Goal: Task Accomplishment & Management: Manage account settings

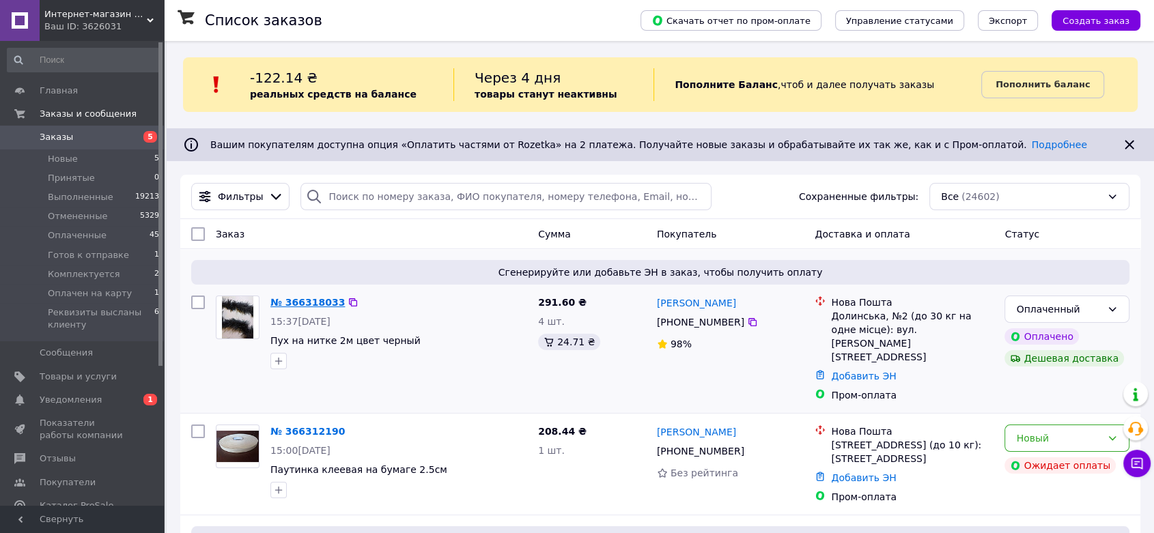
click at [291, 301] on link "№ 366318033" at bounding box center [307, 302] width 74 height 11
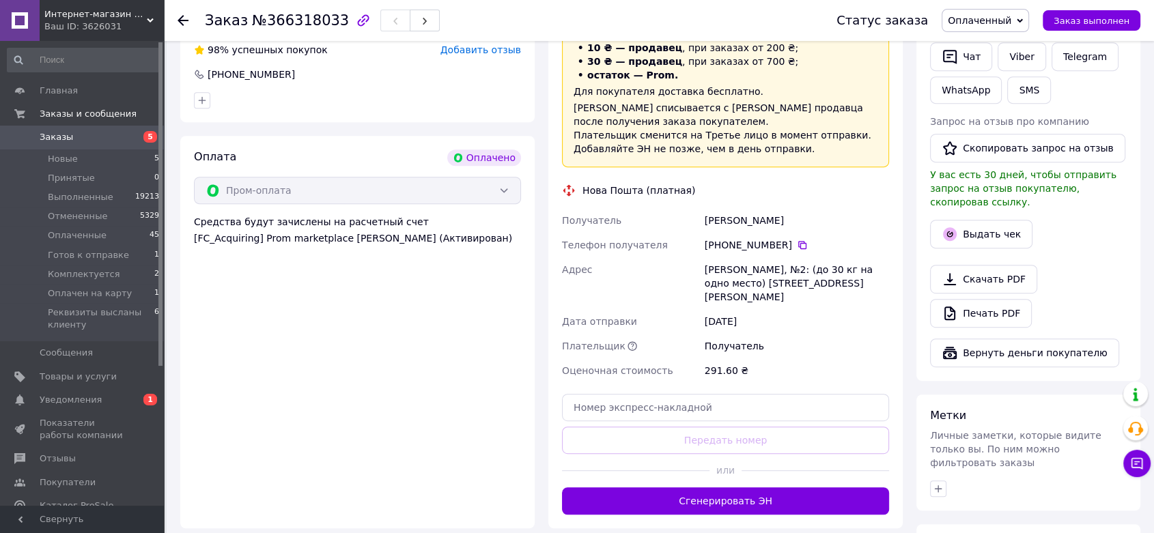
scroll to position [661, 0]
click at [1150, 210] on div "Заказ №366318033 Статус заказа Оплаченный Принят Выполнен Отменен Готов к отпра…" at bounding box center [660, 49] width 987 height 1338
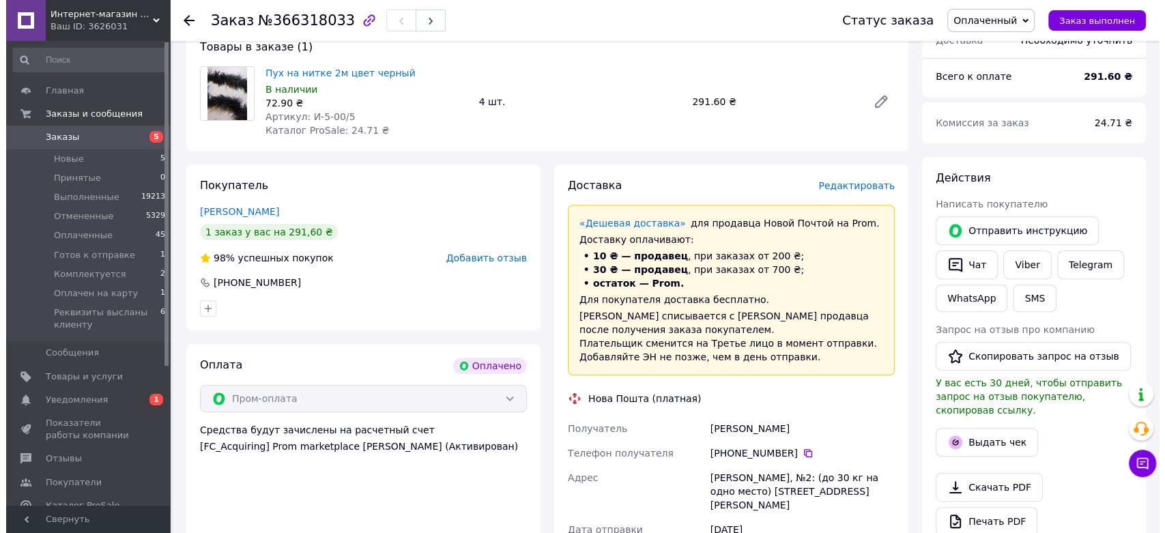
scroll to position [441, 0]
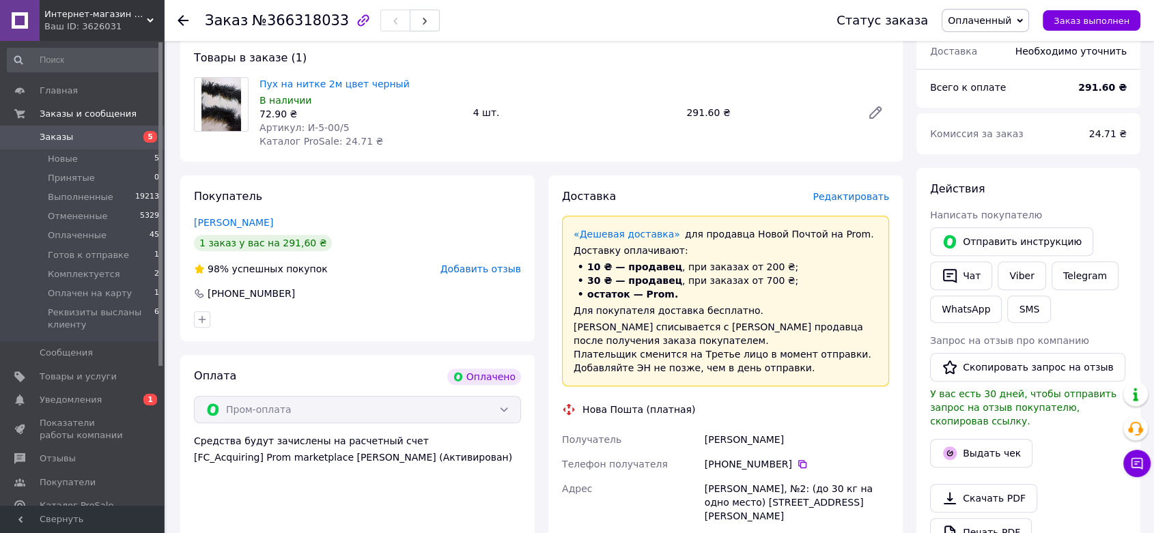
click at [850, 191] on span "Редактировать" at bounding box center [850, 196] width 76 height 11
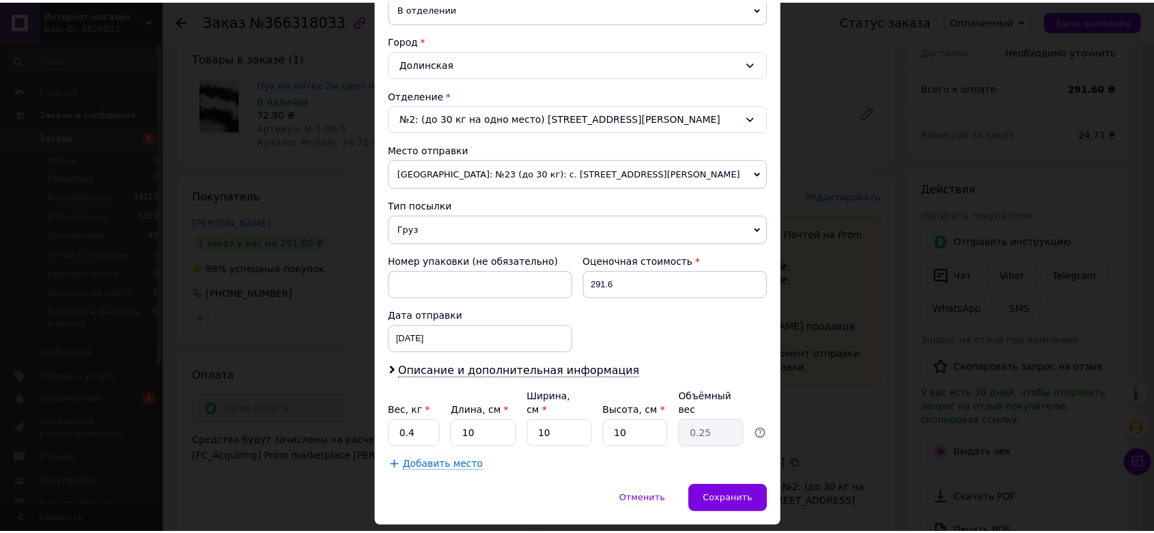
scroll to position [347, 0]
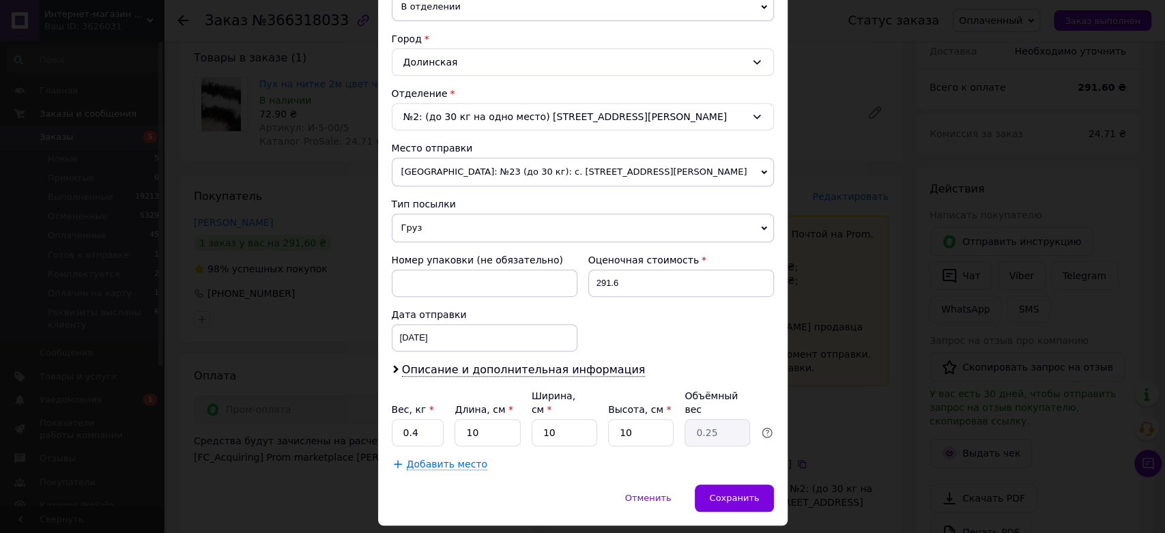
click at [550, 228] on span "Груз" at bounding box center [583, 228] width 382 height 29
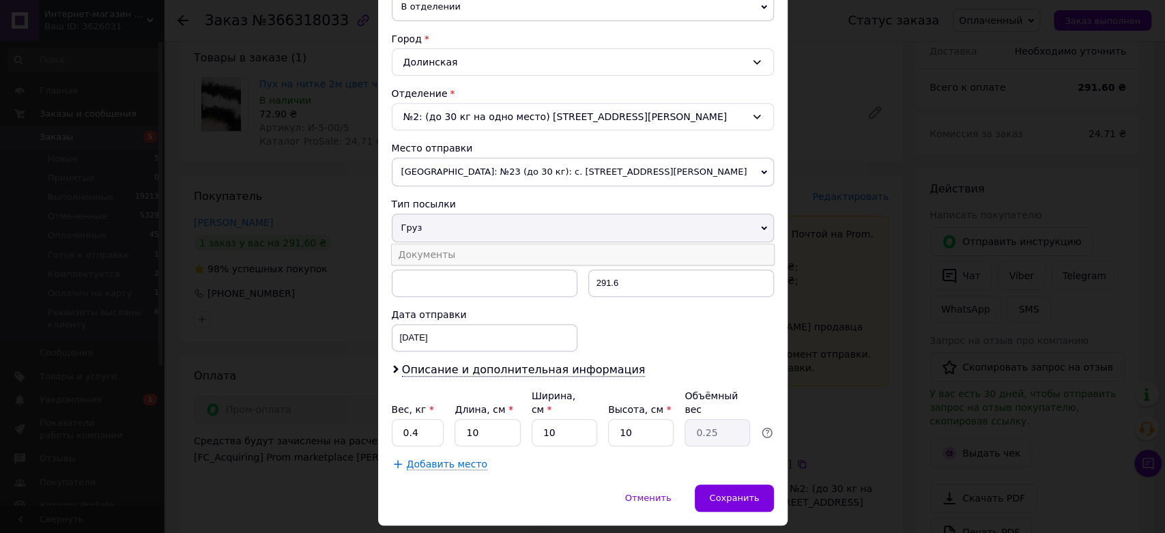
click at [550, 248] on li "Документы" at bounding box center [583, 254] width 382 height 20
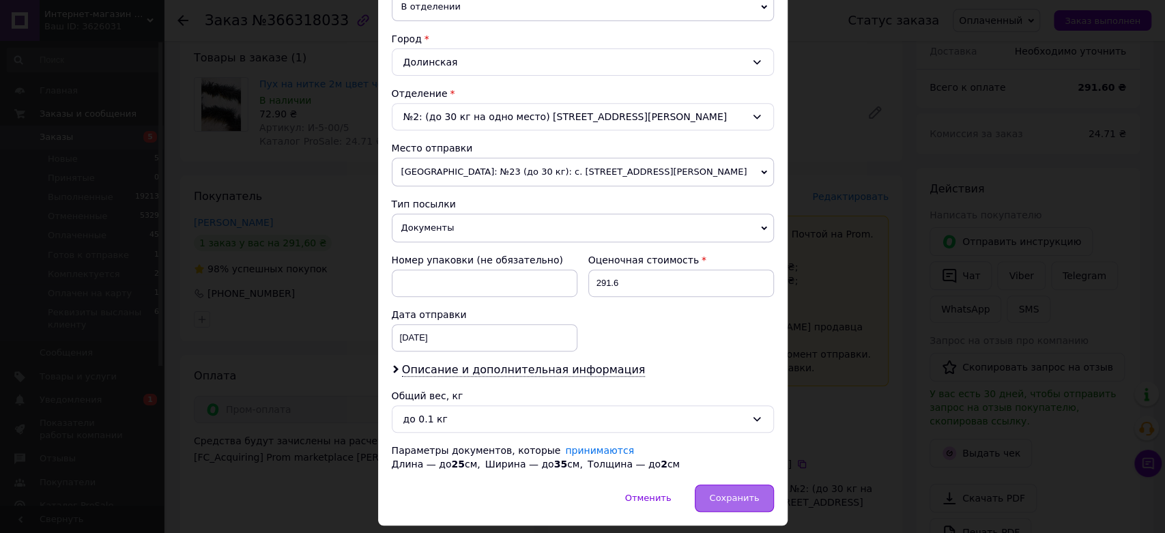
click at [731, 498] on span "Сохранить" at bounding box center [734, 498] width 50 height 10
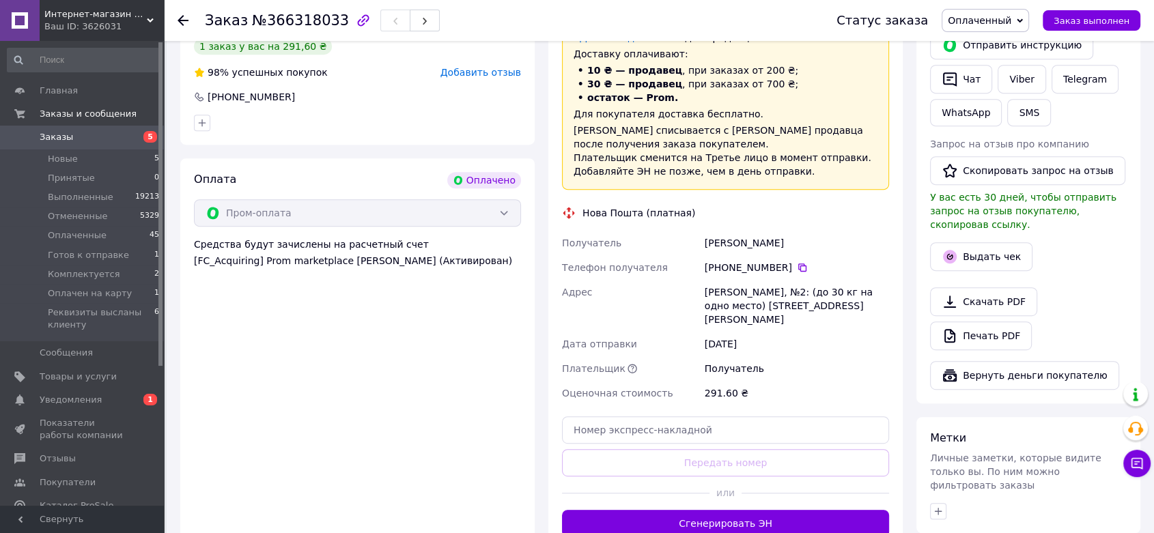
scroll to position [639, 0]
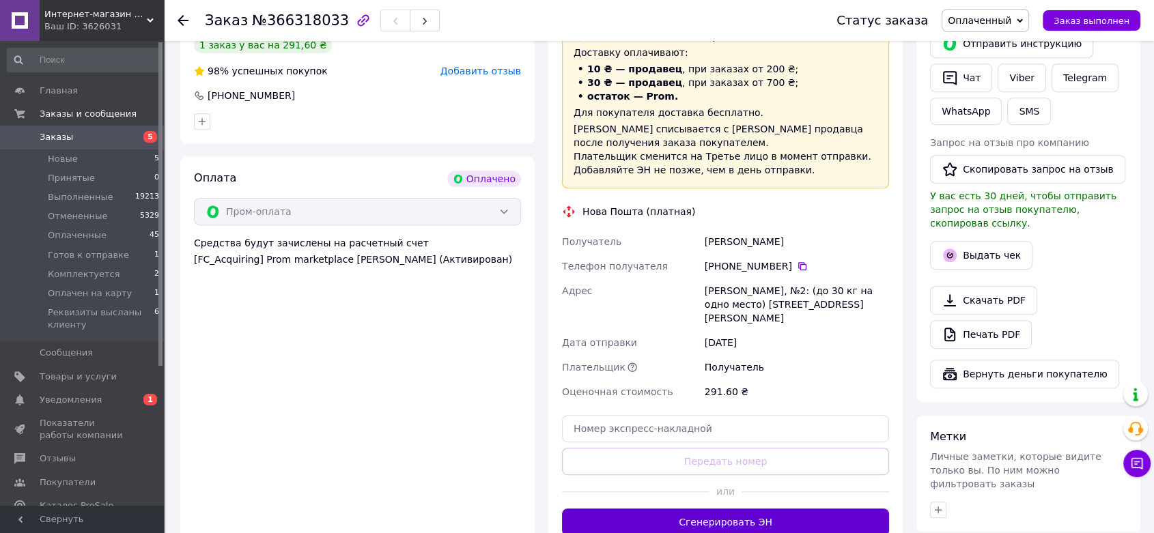
click at [733, 509] on button "Сгенерировать ЭН" at bounding box center [725, 522] width 327 height 27
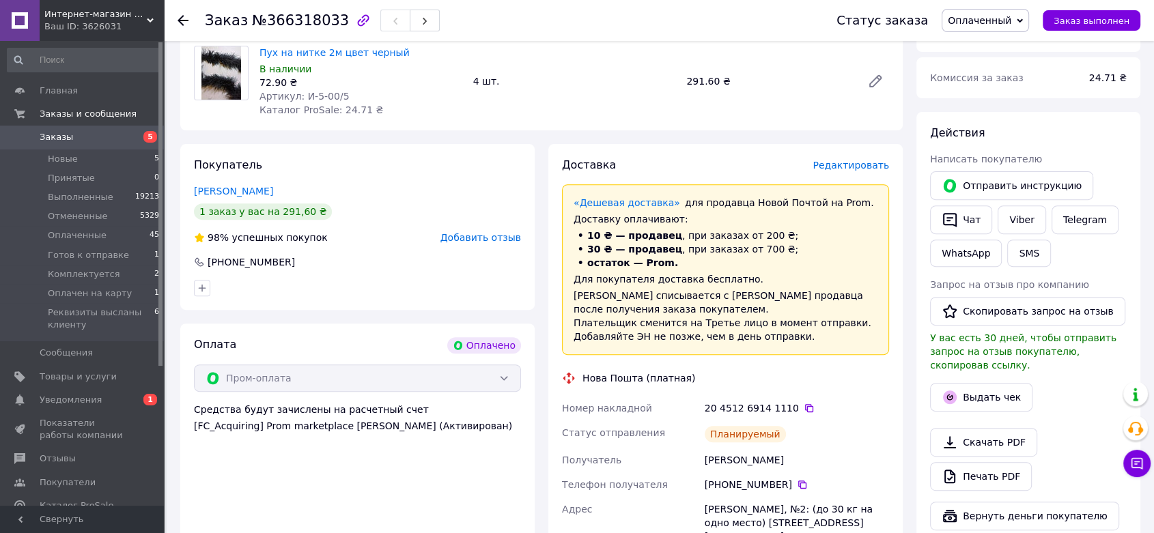
scroll to position [481, 0]
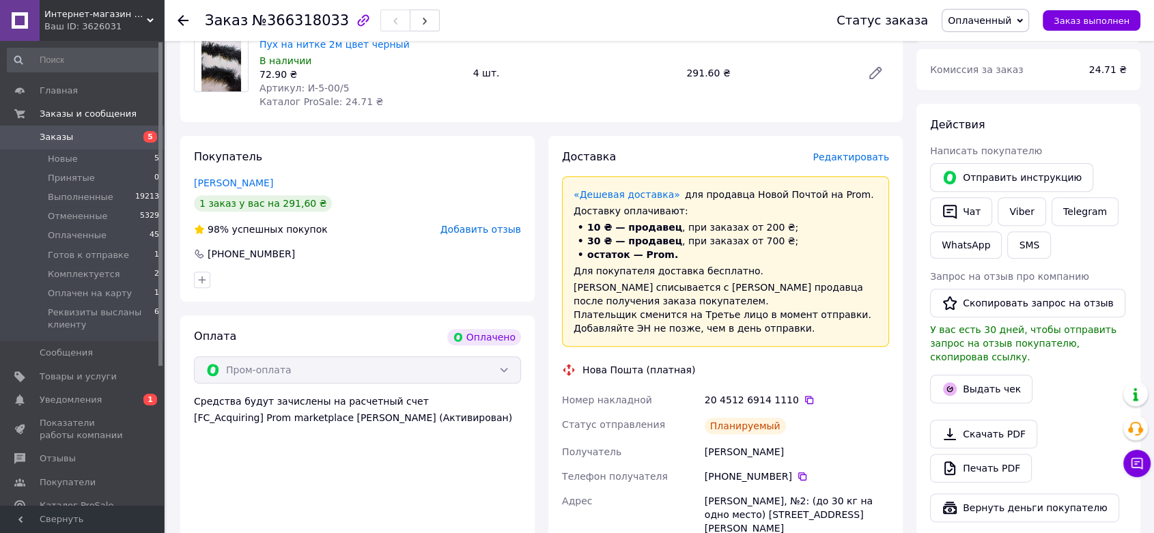
click at [181, 19] on icon at bounding box center [182, 20] width 11 height 11
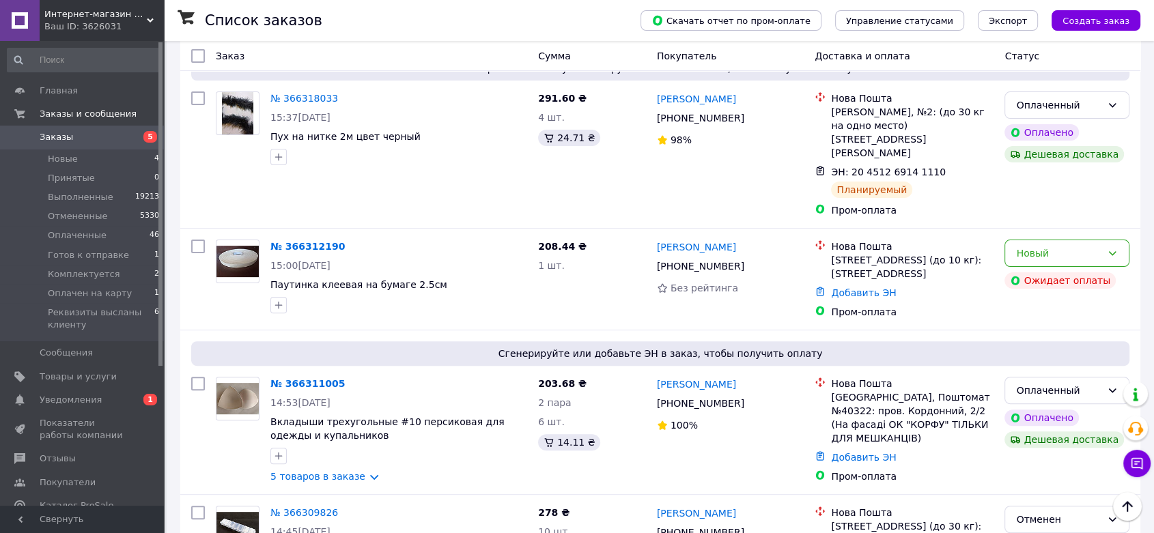
scroll to position [366, 0]
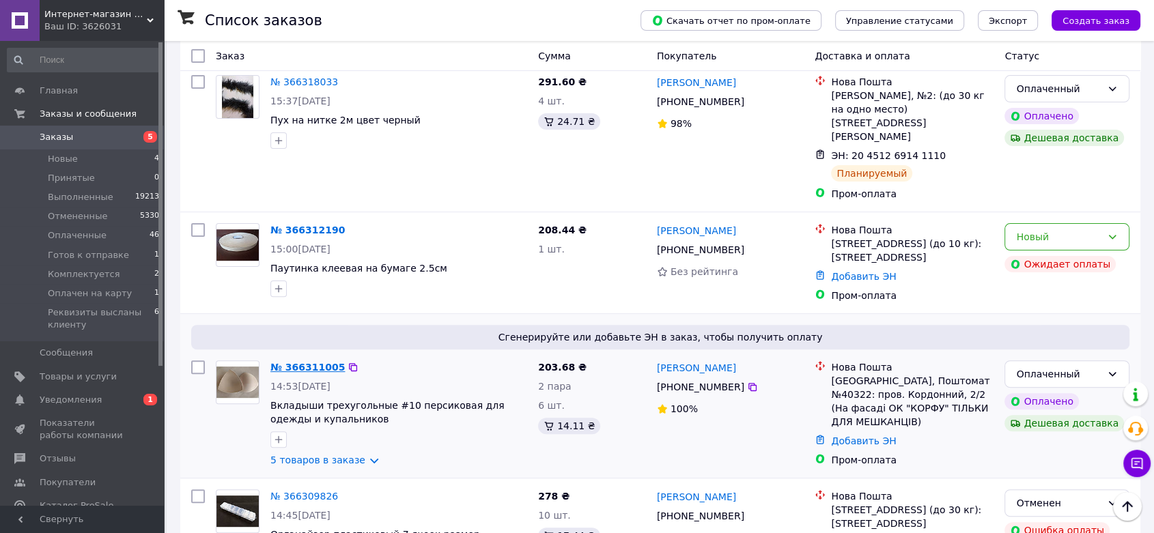
click at [300, 362] on link "№ 366311005" at bounding box center [307, 367] width 74 height 11
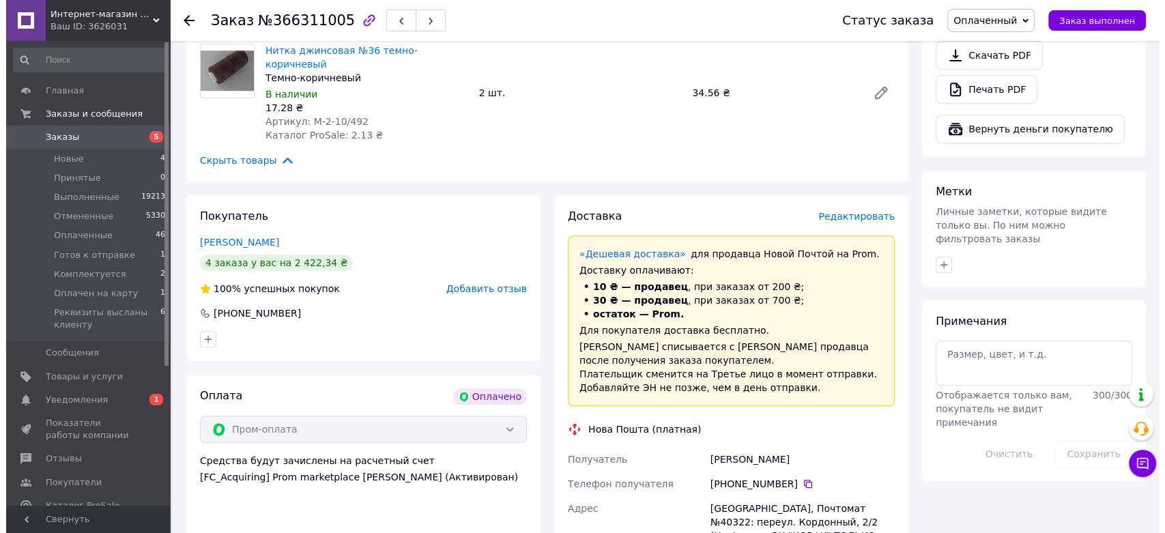
scroll to position [888, 0]
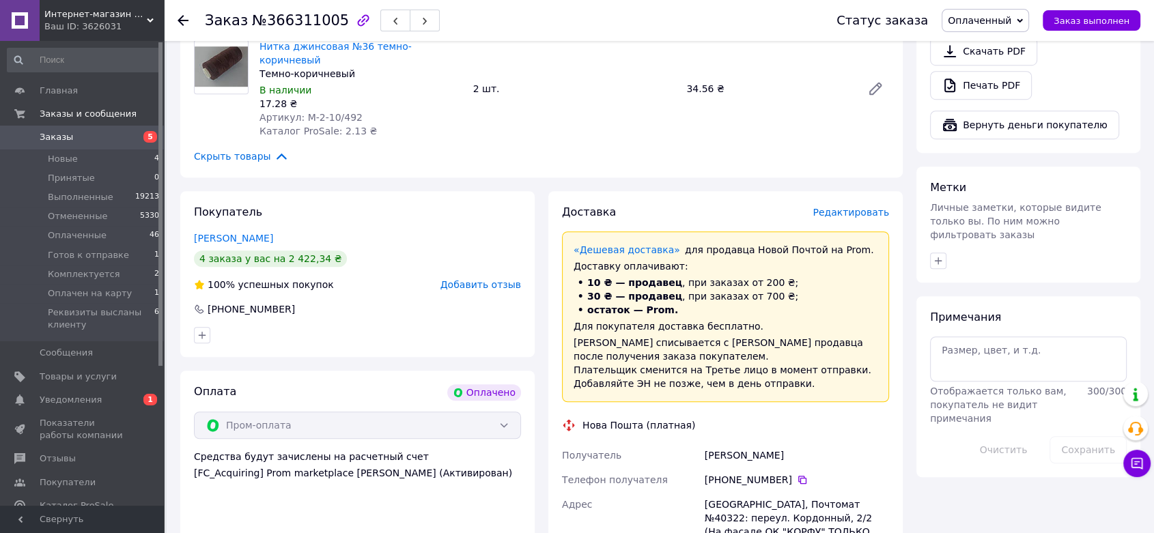
click at [853, 207] on span "Редактировать" at bounding box center [850, 212] width 76 height 11
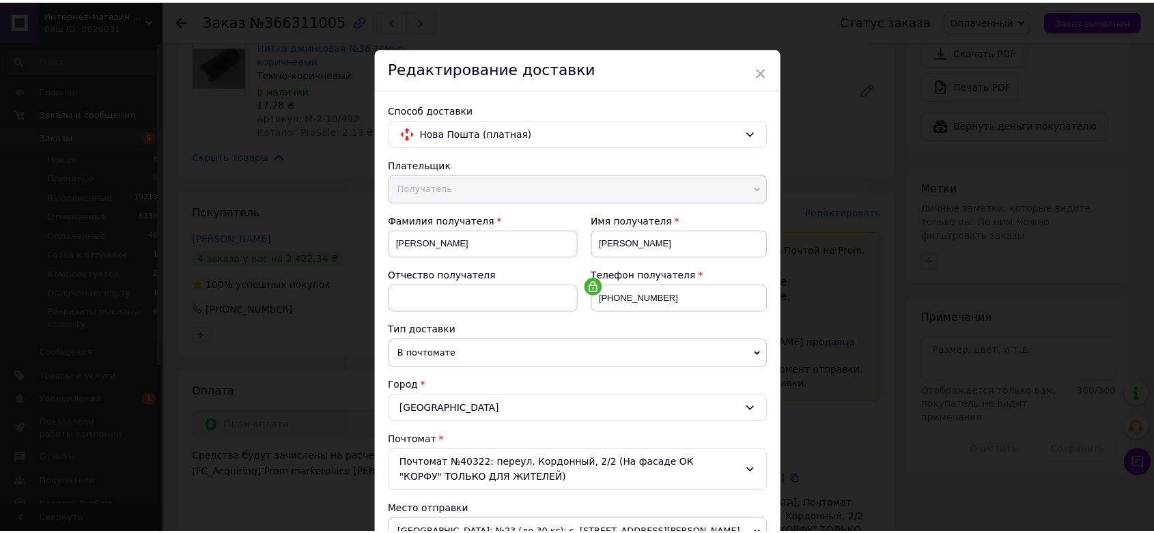
scroll to position [466, 0]
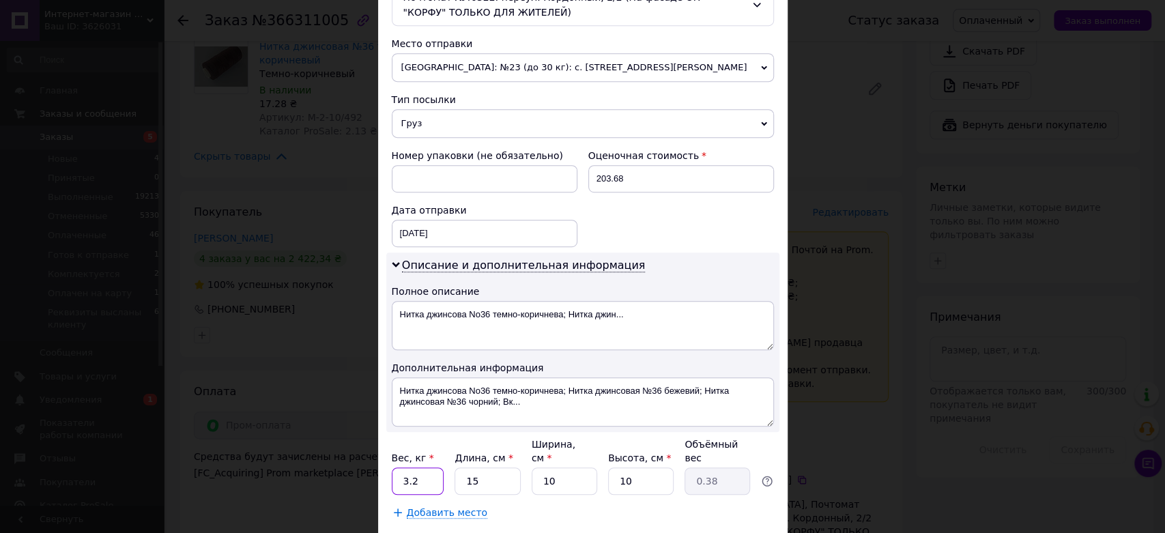
click at [419, 468] on input "3.2" at bounding box center [418, 481] width 53 height 27
type input "3"
type input "0.5"
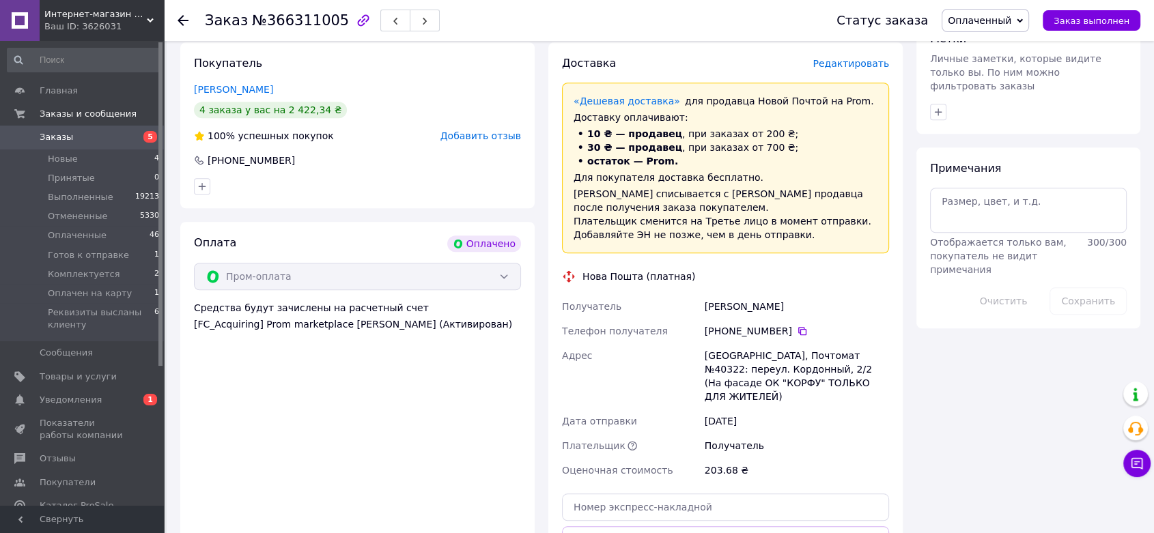
scroll to position [1071, 0]
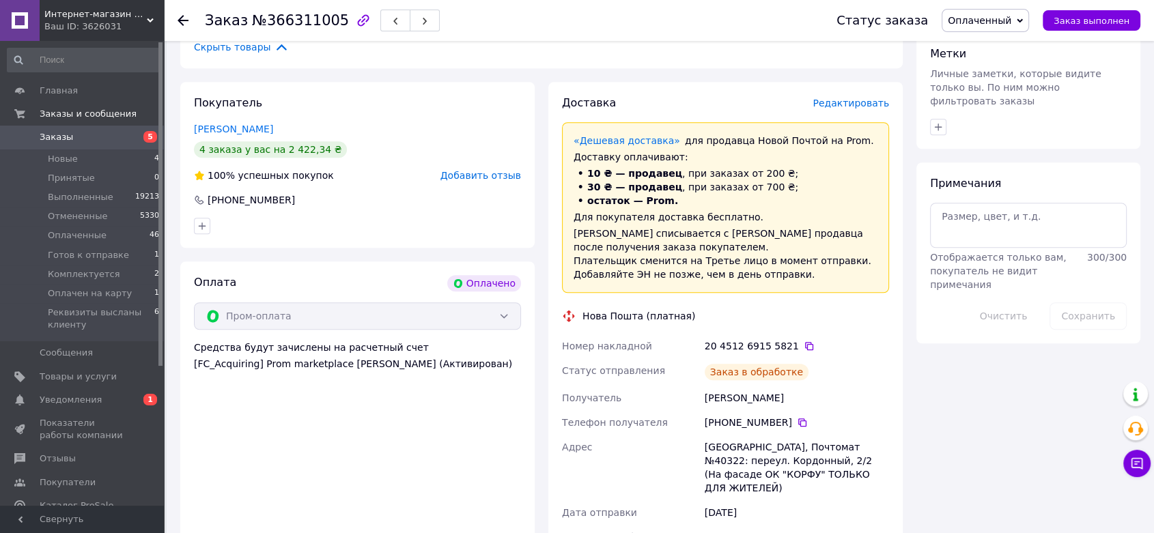
scroll to position [995, 0]
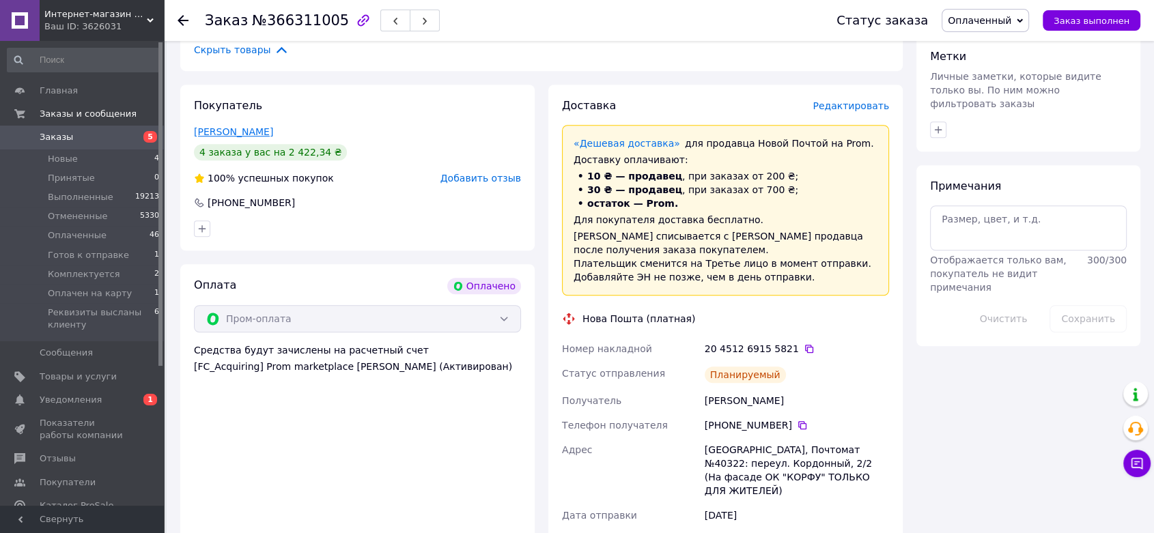
click at [236, 126] on link "[PERSON_NAME]" at bounding box center [233, 131] width 79 height 11
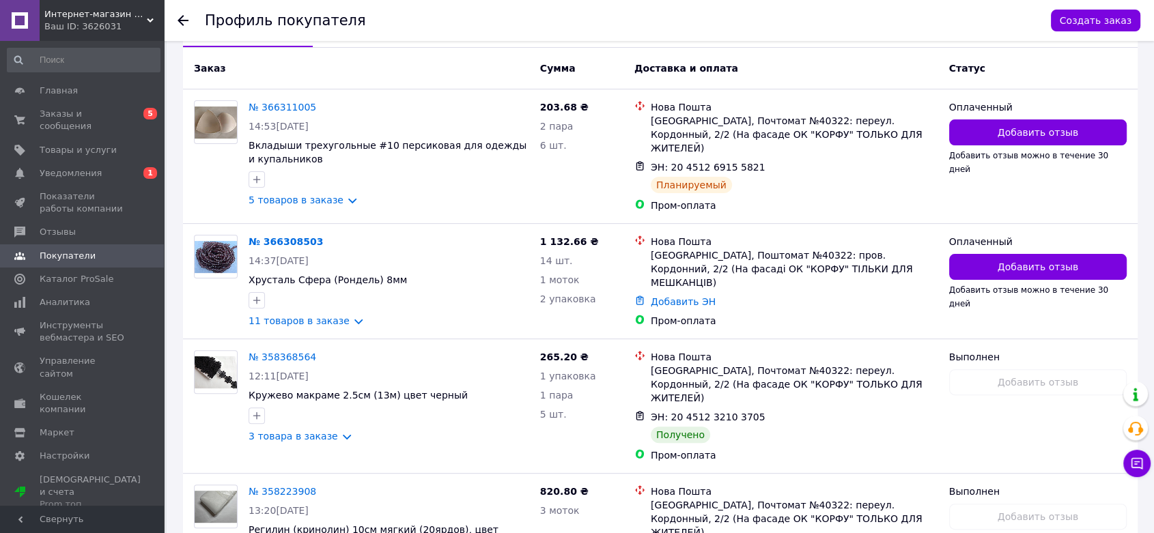
scroll to position [344, 0]
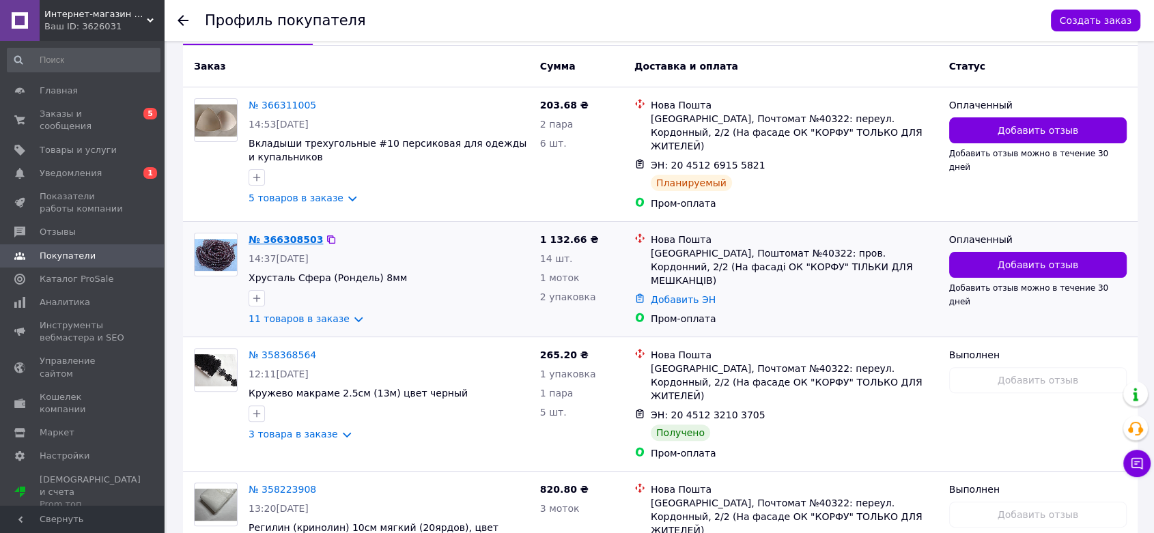
click at [274, 234] on link "№ 366308503" at bounding box center [285, 239] width 74 height 11
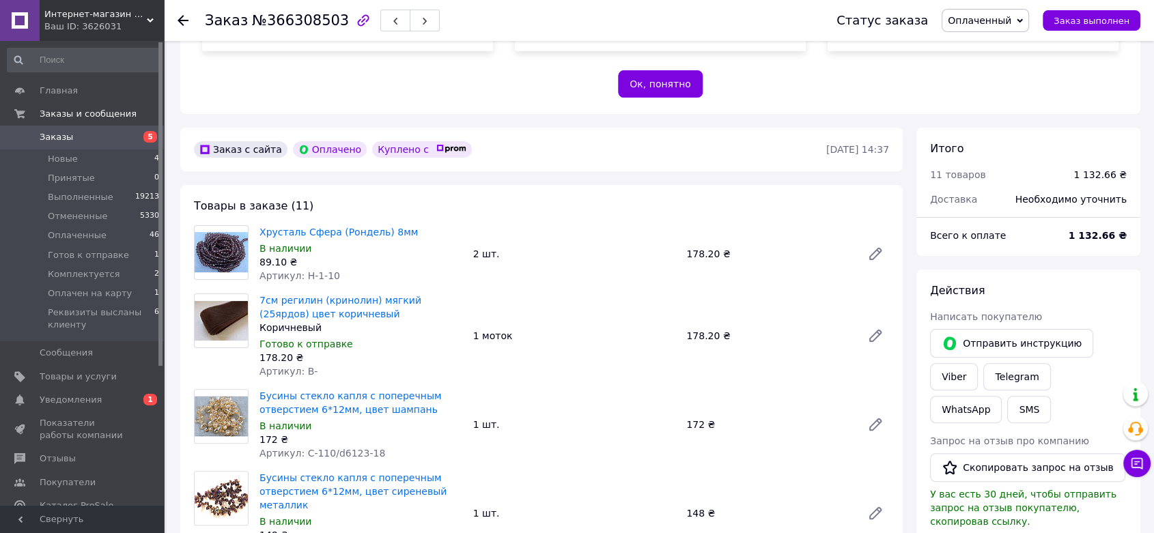
scroll to position [259, 0]
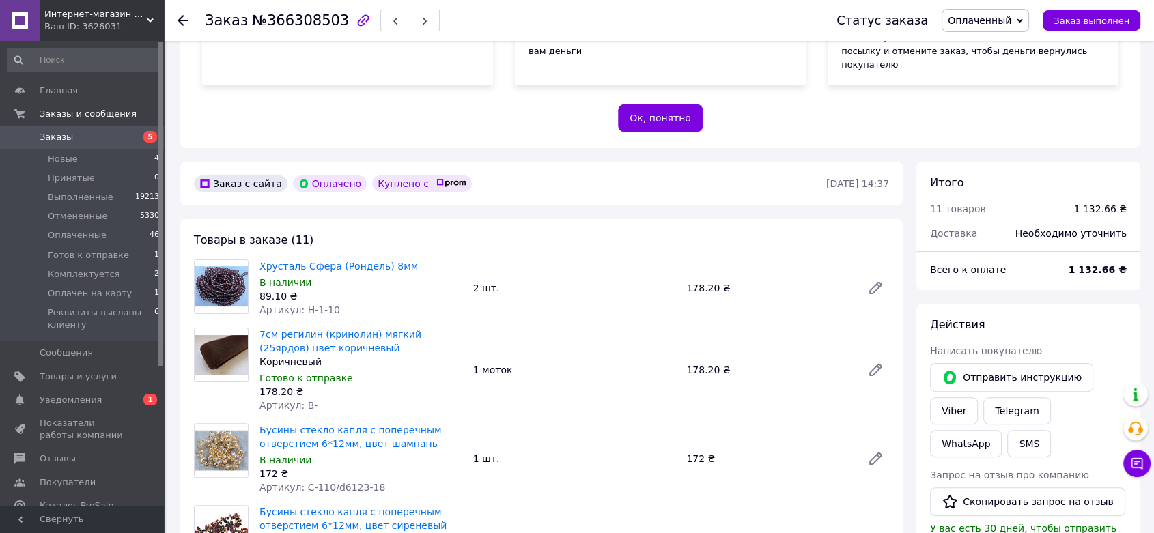
click at [182, 19] on icon at bounding box center [182, 20] width 11 height 11
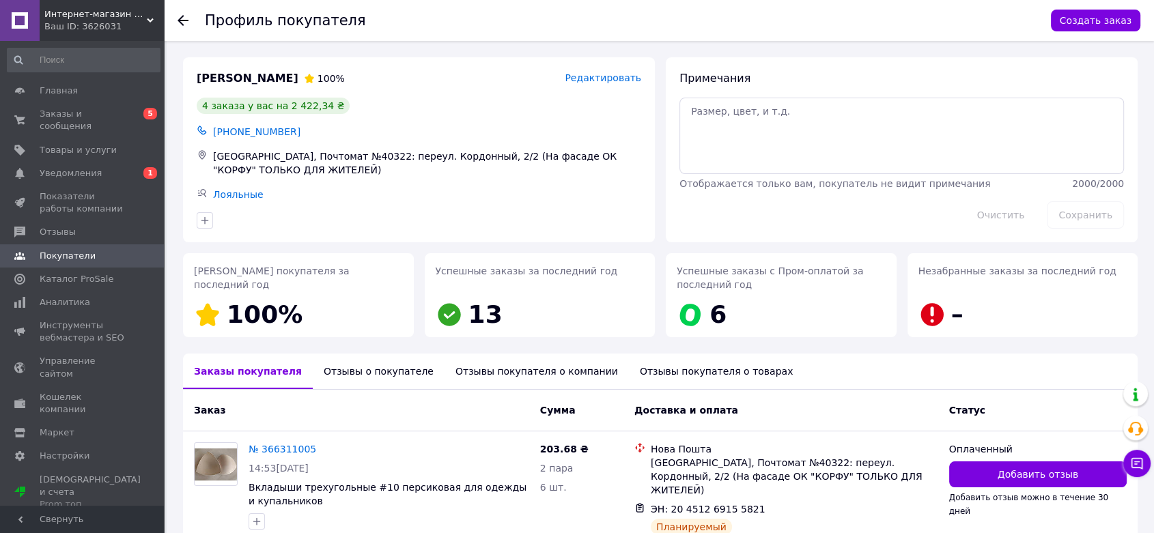
click at [182, 19] on icon at bounding box center [182, 20] width 11 height 11
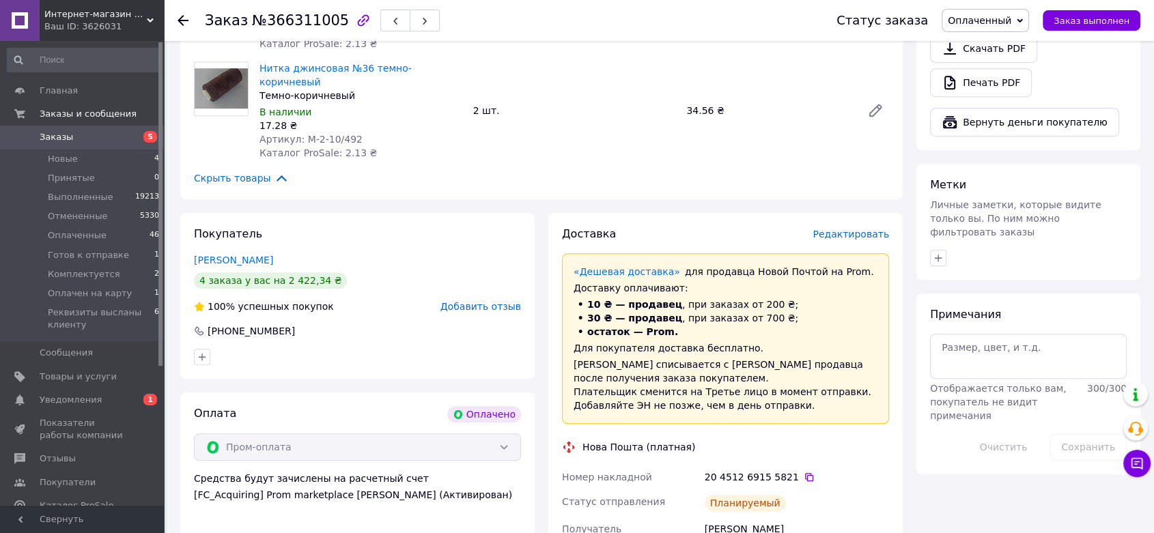
scroll to position [871, 0]
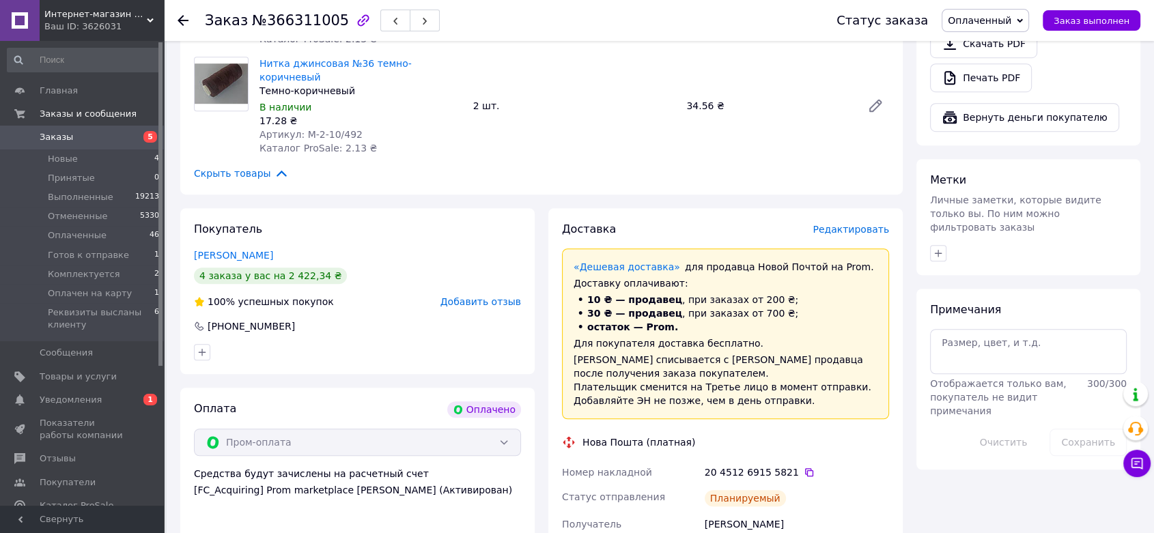
click at [183, 18] on icon at bounding box center [182, 20] width 11 height 11
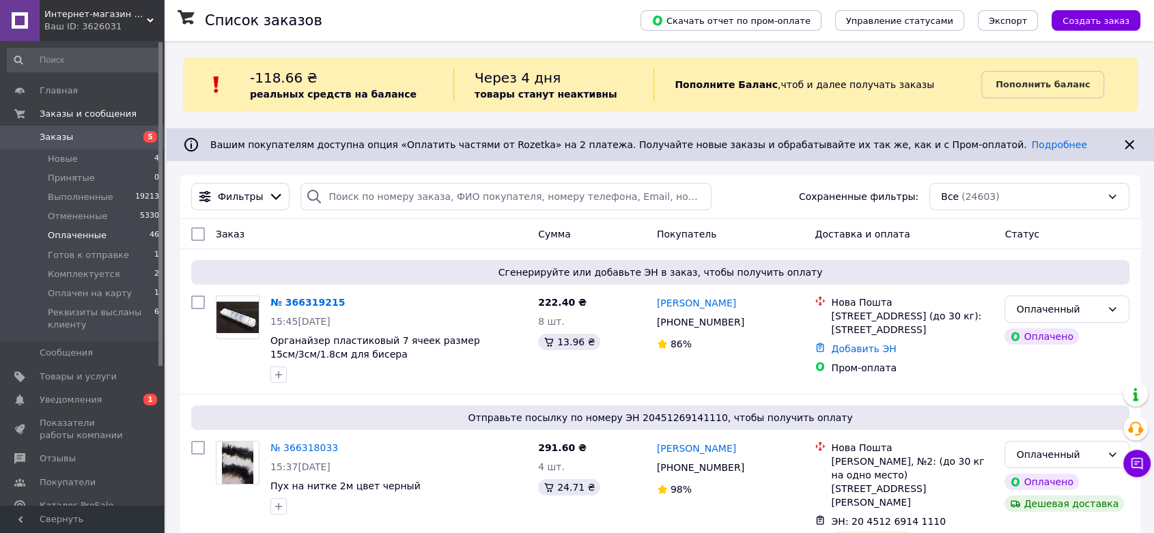
click at [59, 235] on span "Оплаченные" at bounding box center [77, 235] width 59 height 12
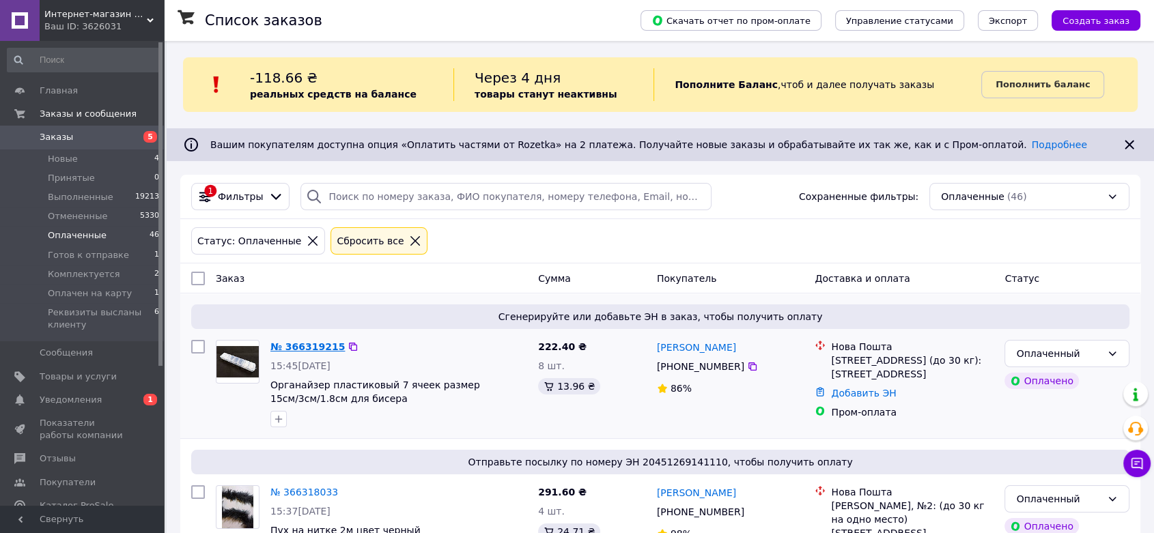
click at [299, 347] on link "№ 366319215" at bounding box center [307, 346] width 74 height 11
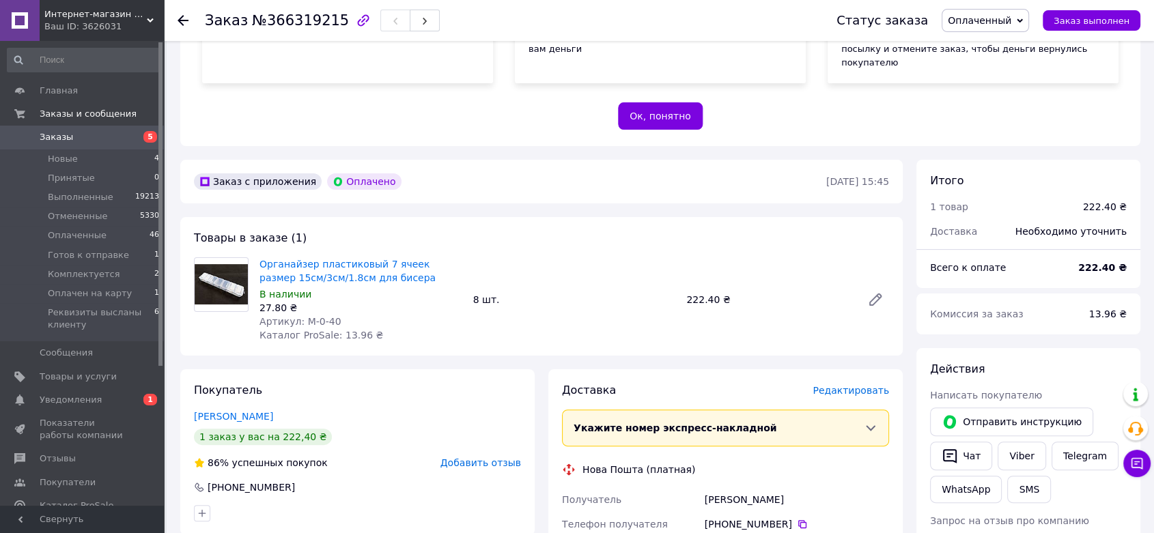
scroll to position [262, 0]
